Goal: Task Accomplishment & Management: Use online tool/utility

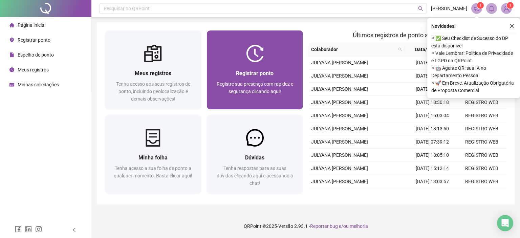
click at [259, 81] on span "Registre sua presença com rapidez e segurança clicando aqui!" at bounding box center [255, 87] width 76 height 13
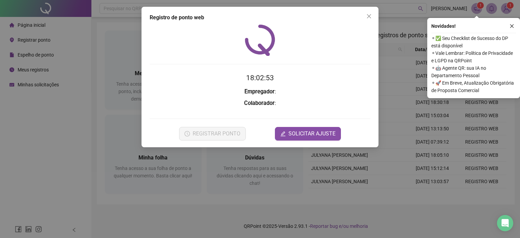
click at [511, 27] on icon "close" at bounding box center [511, 26] width 5 height 5
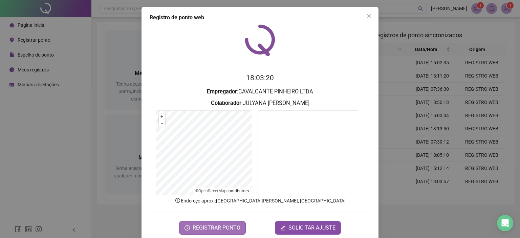
click at [231, 225] on span "REGISTRAR PONTO" at bounding box center [216, 228] width 48 height 8
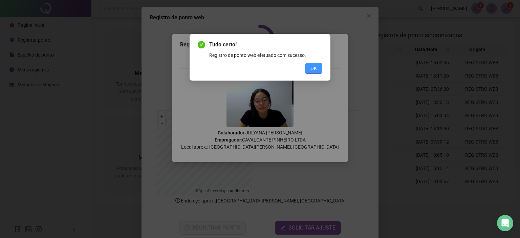
click at [319, 66] on button "OK" at bounding box center [313, 68] width 17 height 11
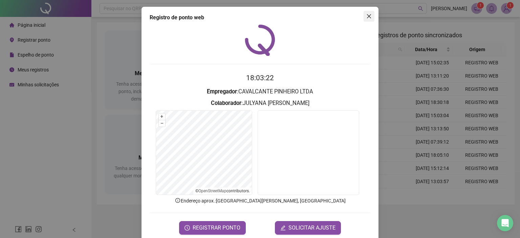
click at [367, 16] on icon "close" at bounding box center [369, 16] width 4 height 4
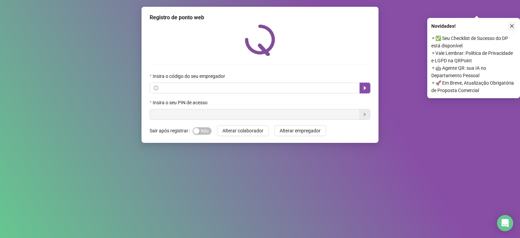
click at [510, 27] on icon "close" at bounding box center [512, 26] width 4 height 4
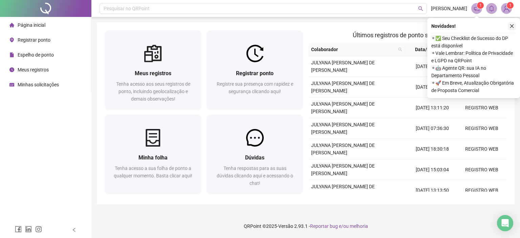
click at [510, 25] on icon "close" at bounding box center [511, 26] width 5 height 5
